Goal: Task Accomplishment & Management: Manage account settings

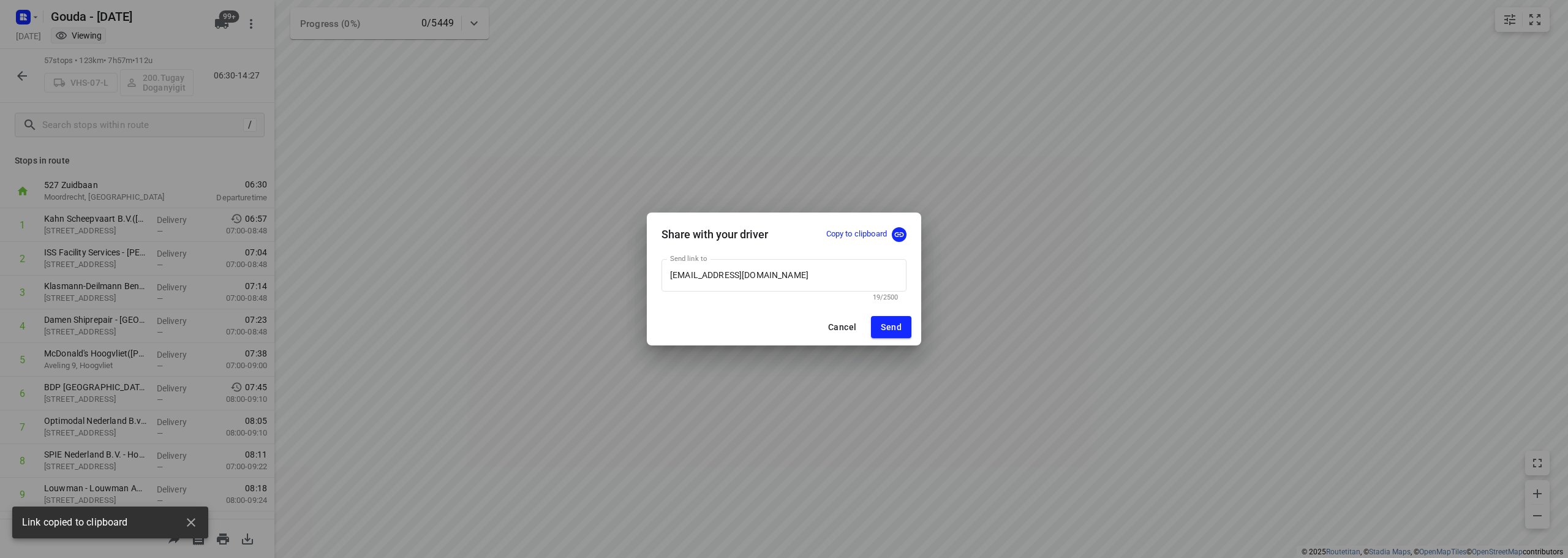
scroll to position [112, 0]
click at [841, 324] on span "Cancel" at bounding box center [841, 327] width 28 height 10
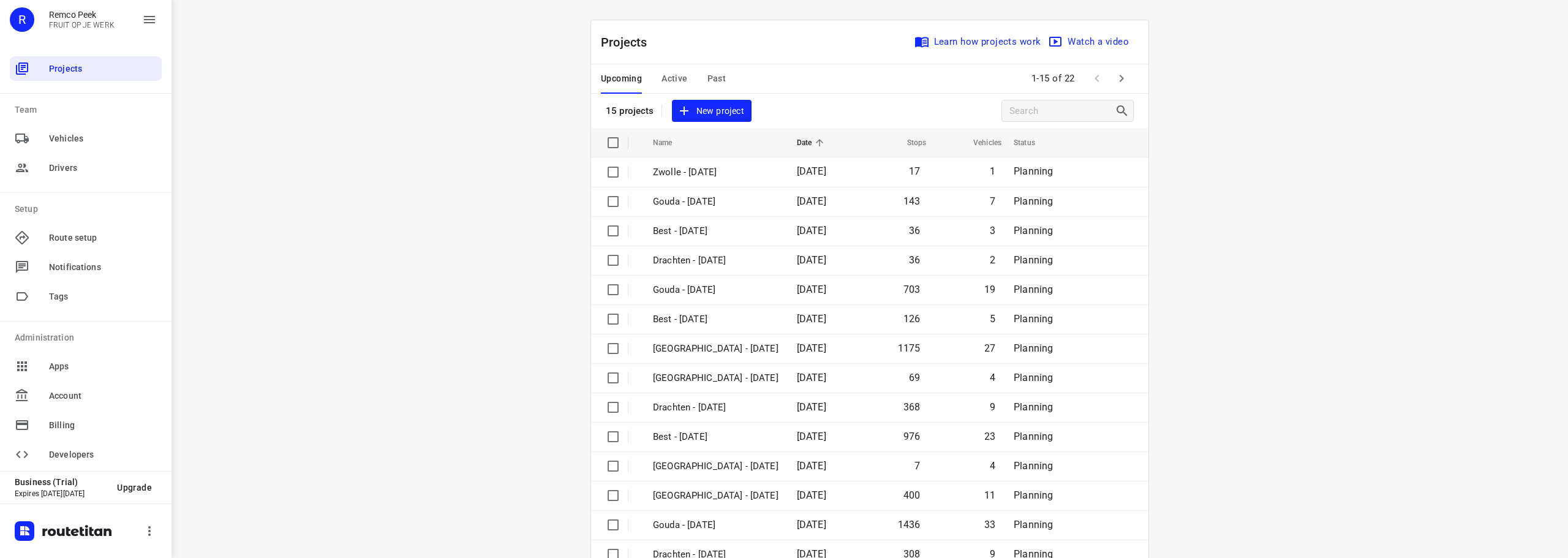
click at [450, 272] on div "i © 2025 Routetitan , © Stadia Maps , © OpenMapTiles © OpenStreetMap contributo…" at bounding box center [870, 279] width 1396 height 558
click at [675, 74] on span "Active" at bounding box center [674, 79] width 26 height 16
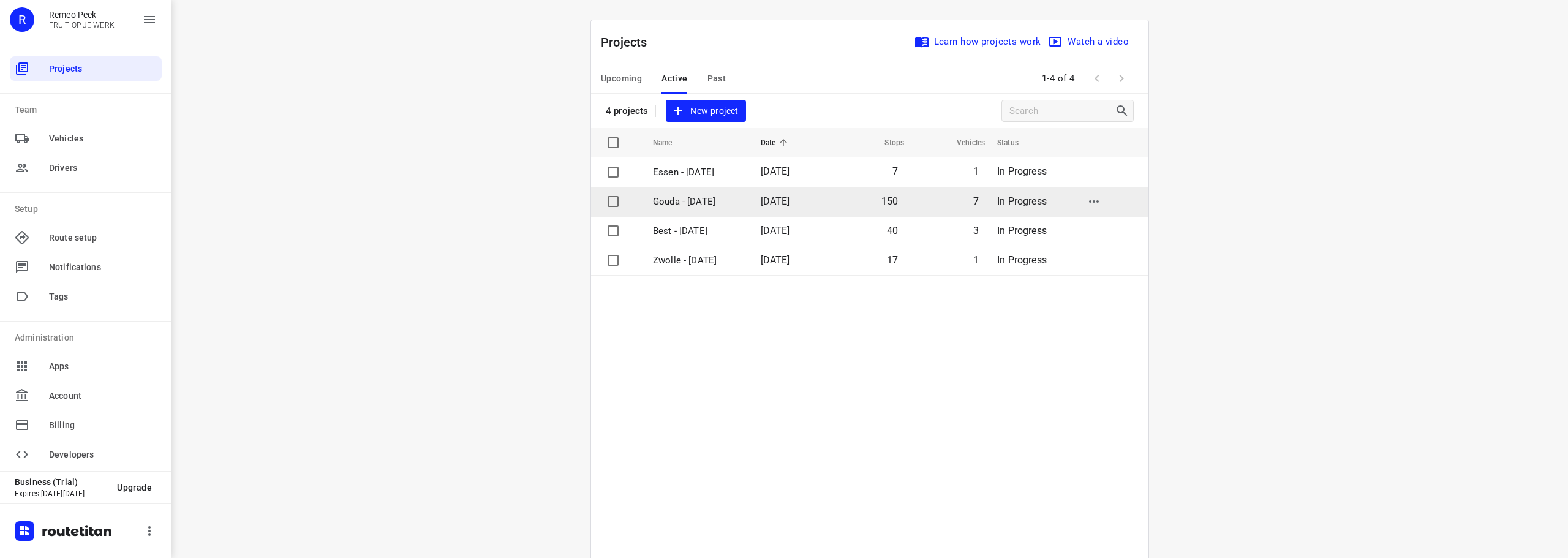
click at [712, 198] on p "Gouda - [DATE]" at bounding box center [697, 202] width 90 height 14
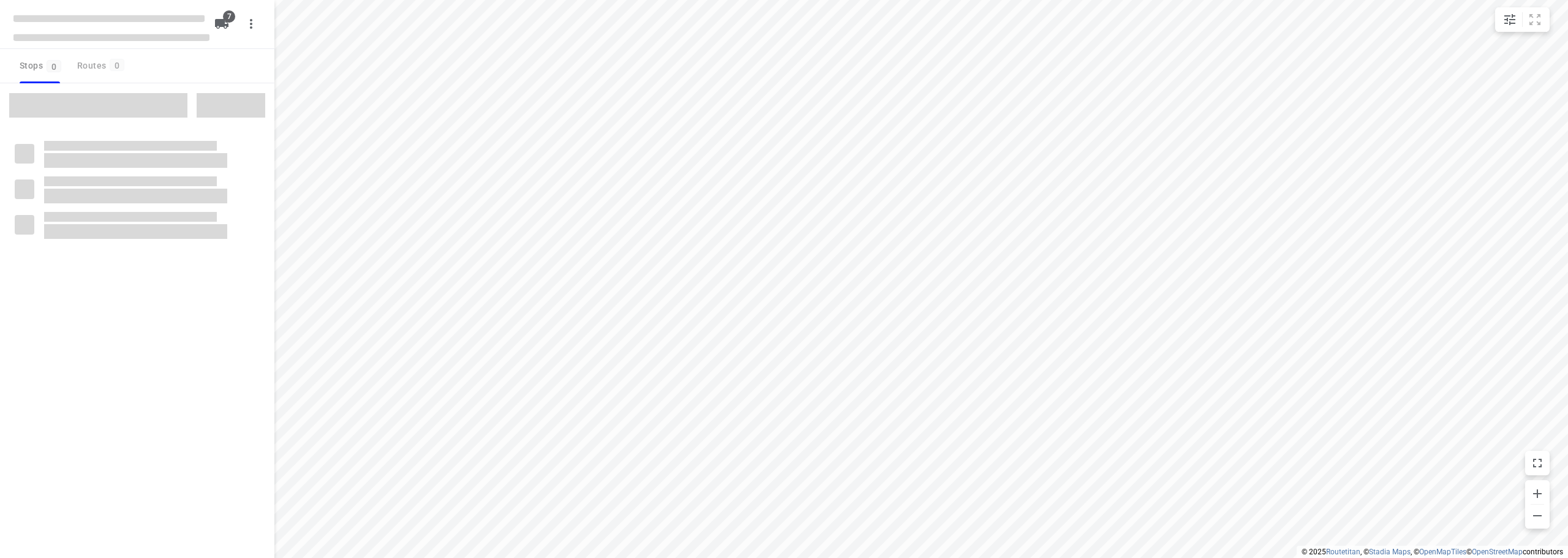
checkbox input "true"
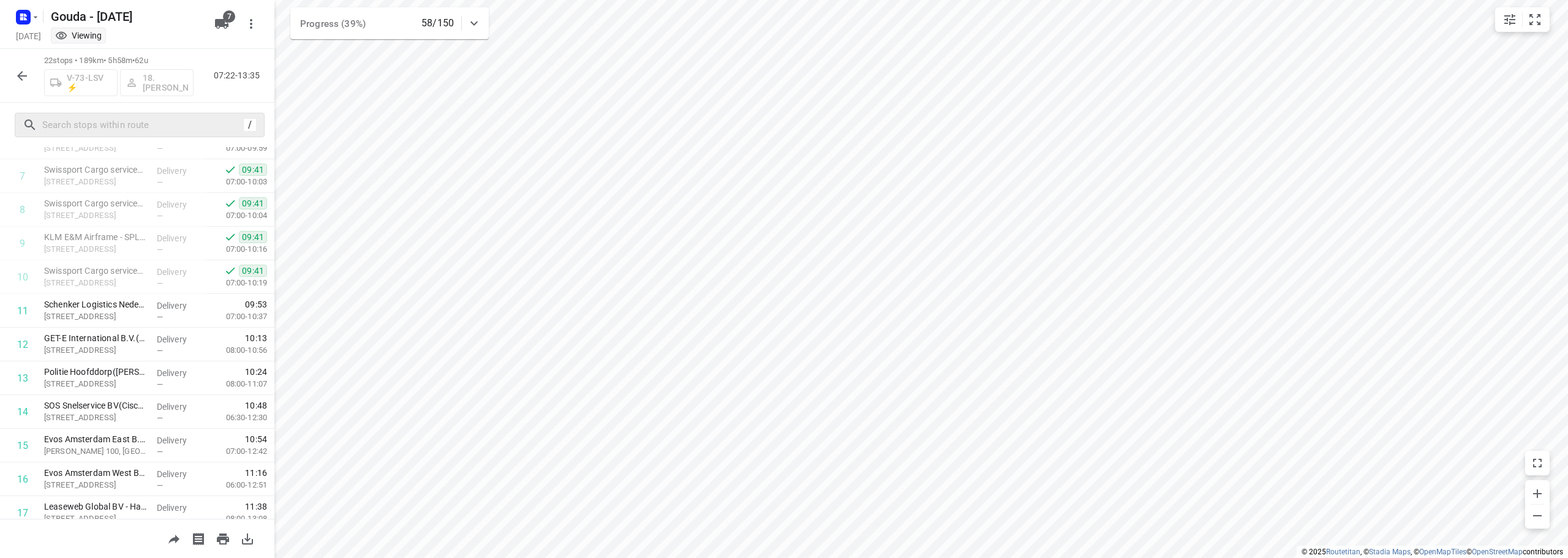
scroll to position [248, 0]
drag, startPoint x: 43, startPoint y: 58, endPoint x: 159, endPoint y: 60, distance: 116.0
click at [159, 60] on div "22 stops • 189km • 5h58m • 62u V-73-LSV ⚡ 18.[PERSON_NAME] 07:22-13:35" at bounding box center [137, 75] width 274 height 54
click at [147, 60] on span "62u" at bounding box center [141, 60] width 13 height 10
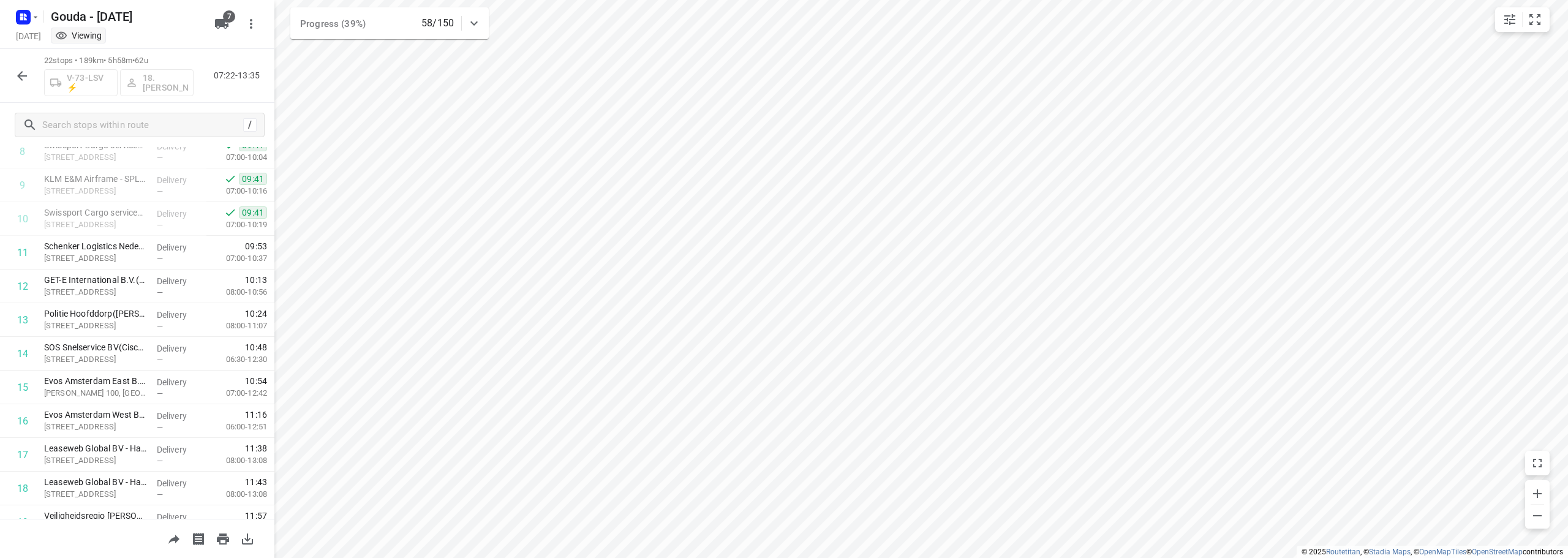
scroll to position [311, 0]
